Goal: Task Accomplishment & Management: Use online tool/utility

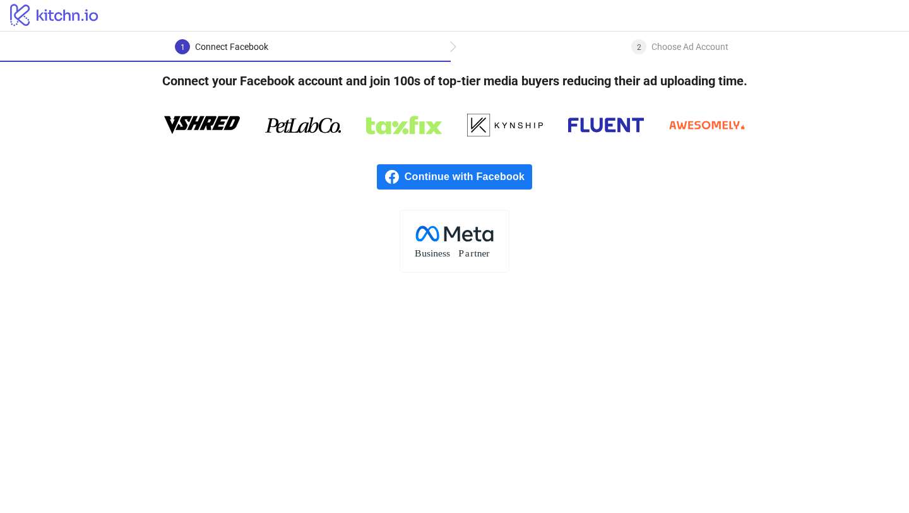
click at [409, 182] on span "Continue with Facebook" at bounding box center [469, 176] width 128 height 25
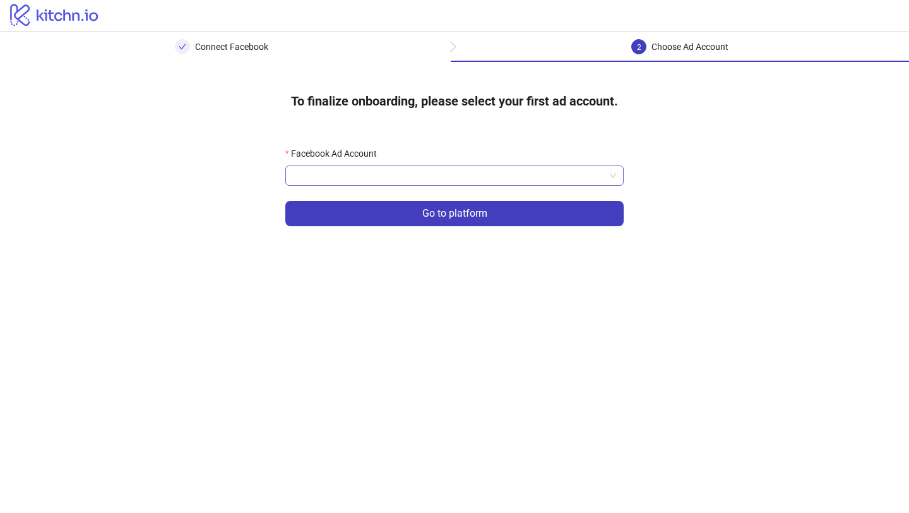
click at [510, 174] on input "Facebook Ad Account" at bounding box center [449, 175] width 312 height 19
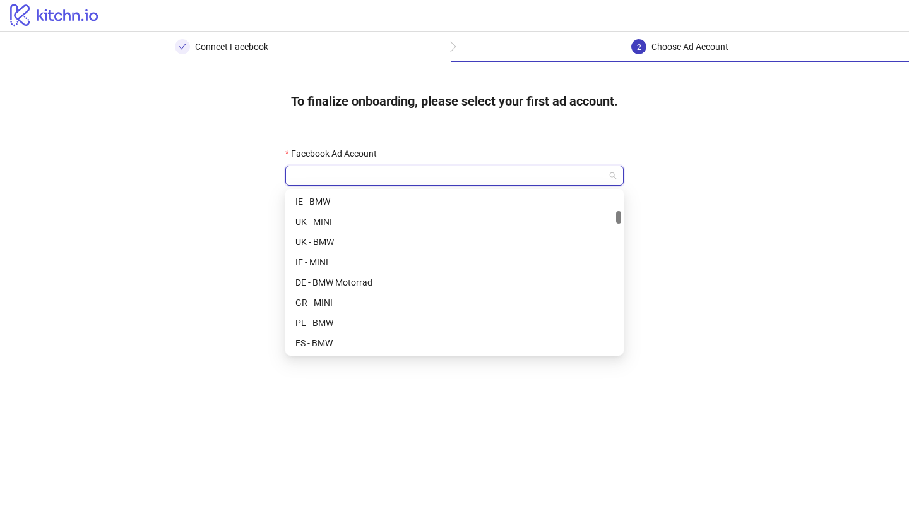
scroll to position [284, 0]
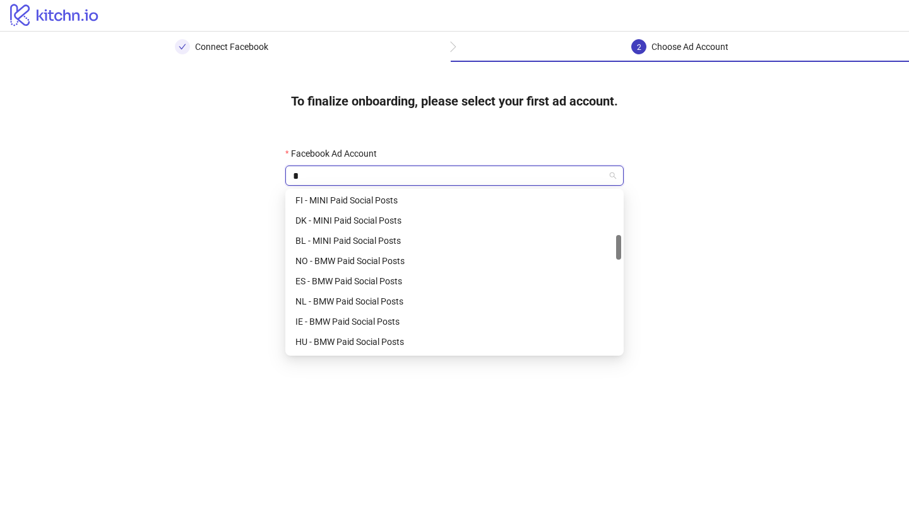
type input "**"
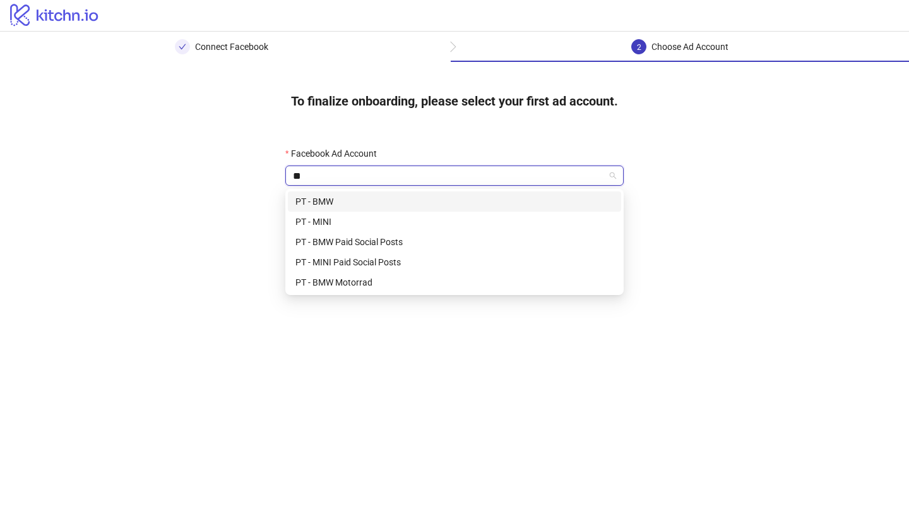
scroll to position [0, 0]
click at [411, 202] on div "PT - BMW" at bounding box center [455, 202] width 318 height 14
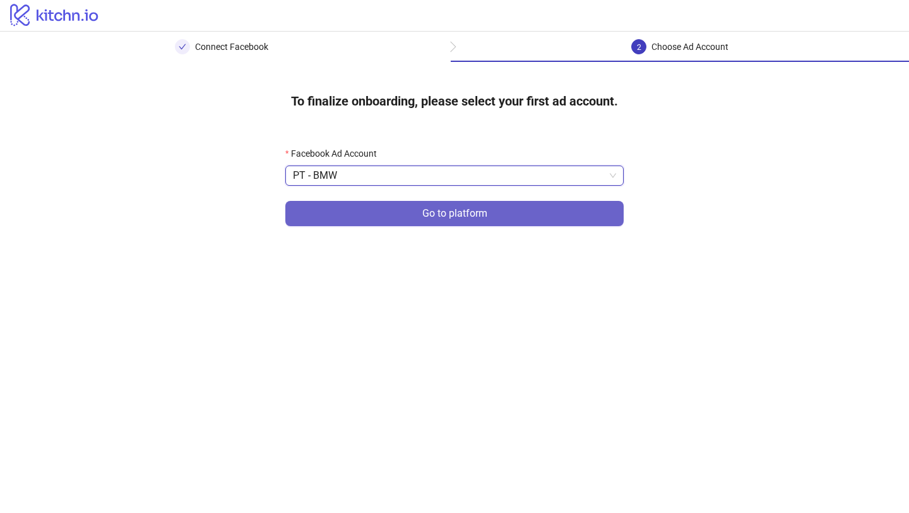
click at [534, 222] on button "Go to platform" at bounding box center [454, 213] width 339 height 25
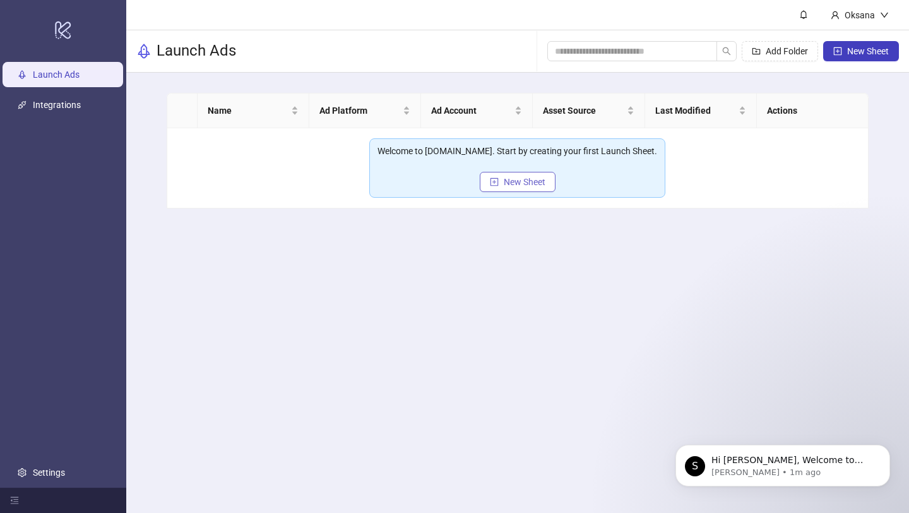
click at [505, 180] on span "New Sheet" at bounding box center [525, 182] width 42 height 10
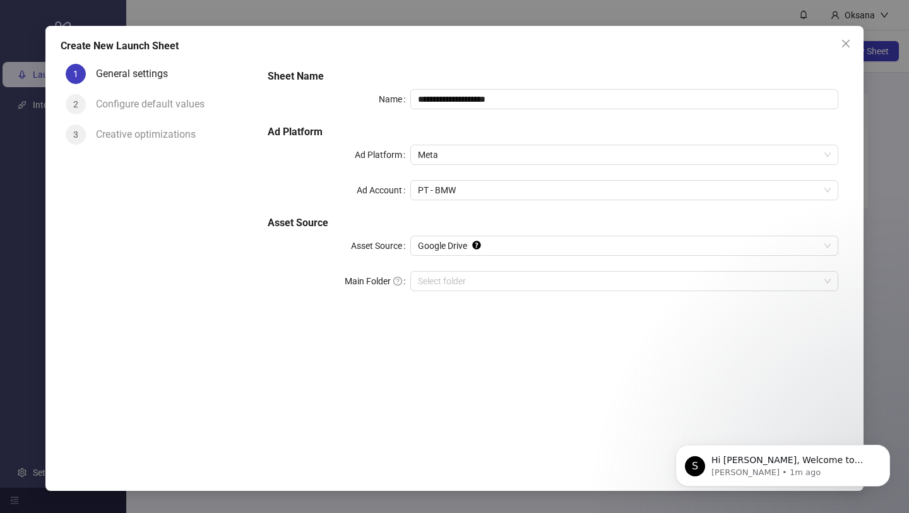
click at [363, 417] on div "**********" at bounding box center [553, 255] width 591 height 392
click at [837, 47] on span "Close" at bounding box center [846, 44] width 20 height 10
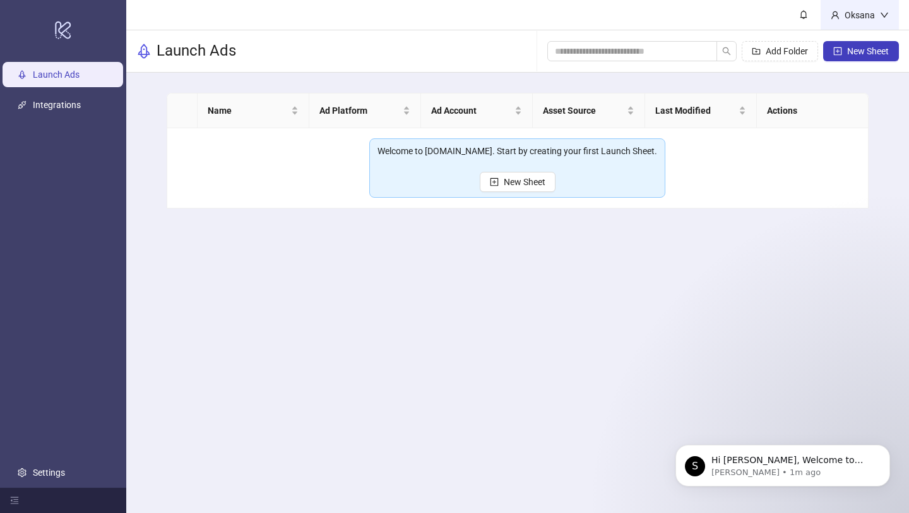
click at [872, 21] on div "Oksana" at bounding box center [860, 15] width 78 height 30
click at [863, 35] on li "Logout" at bounding box center [852, 45] width 90 height 20
